Goal: Information Seeking & Learning: Understand process/instructions

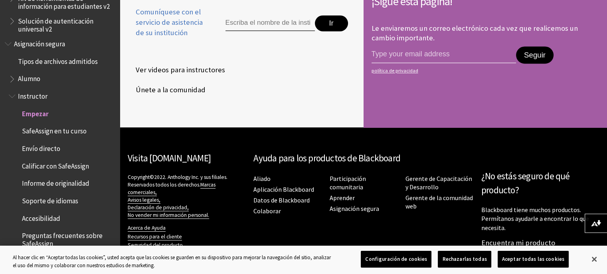
scroll to position [1281, 0]
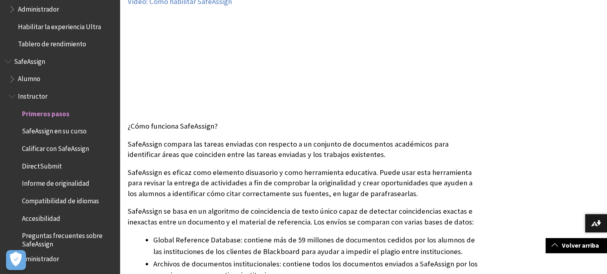
scroll to position [191, 0]
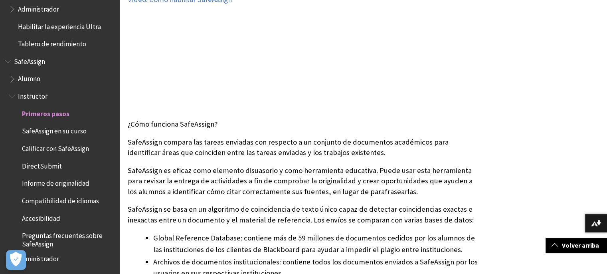
click at [61, 189] on span "Informe de originalidad" at bounding box center [64, 184] width 102 height 14
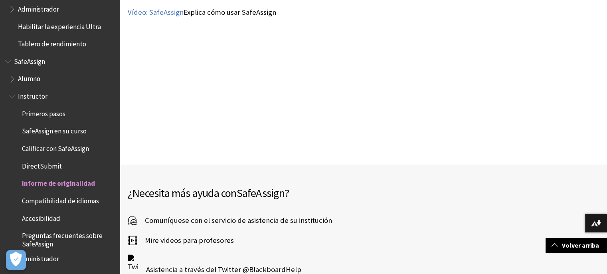
scroll to position [1163, 0]
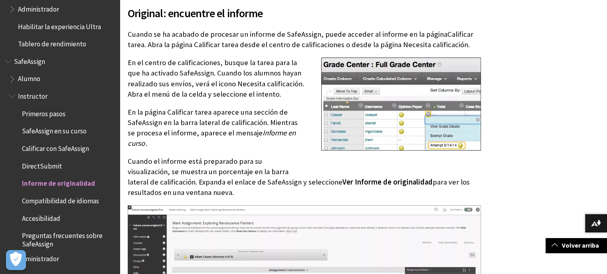
scroll to position [309, 0]
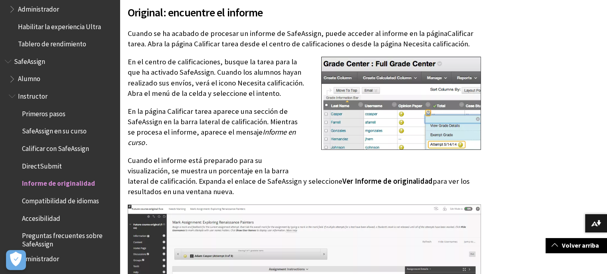
click at [47, 134] on span "SafeAssign en su curso" at bounding box center [54, 129] width 65 height 11
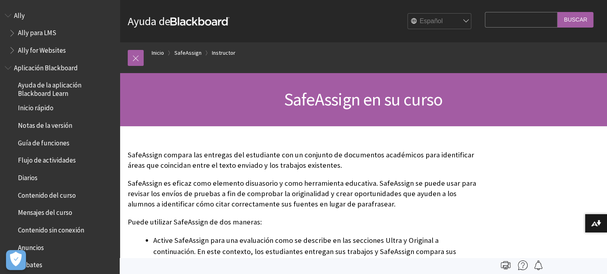
scroll to position [724, 0]
